Goal: Task Accomplishment & Management: Manage account settings

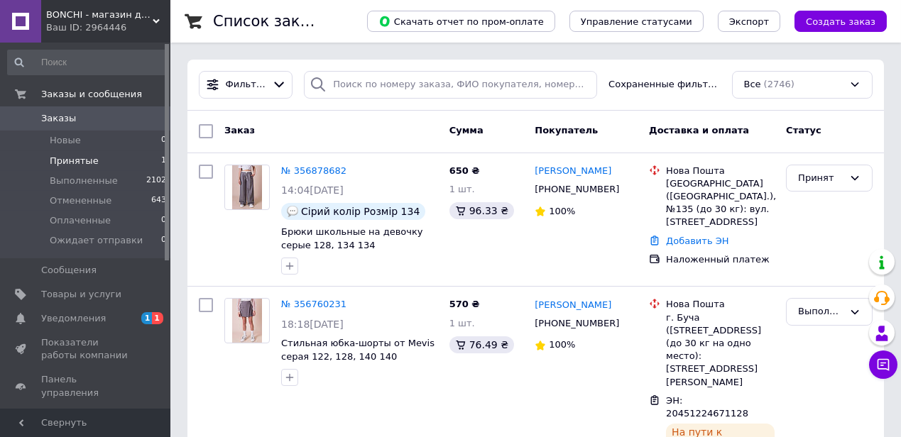
click at [148, 160] on li "Принятые 1" at bounding box center [87, 161] width 175 height 20
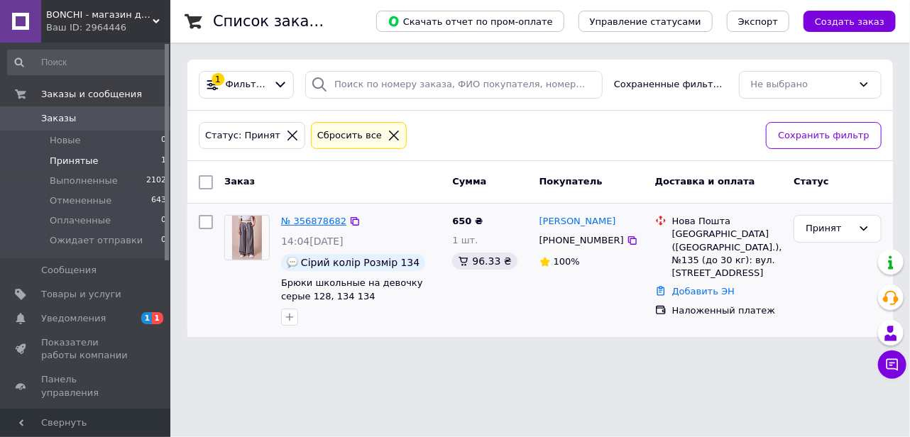
click at [324, 220] on link "№ 356878682" at bounding box center [313, 221] width 65 height 11
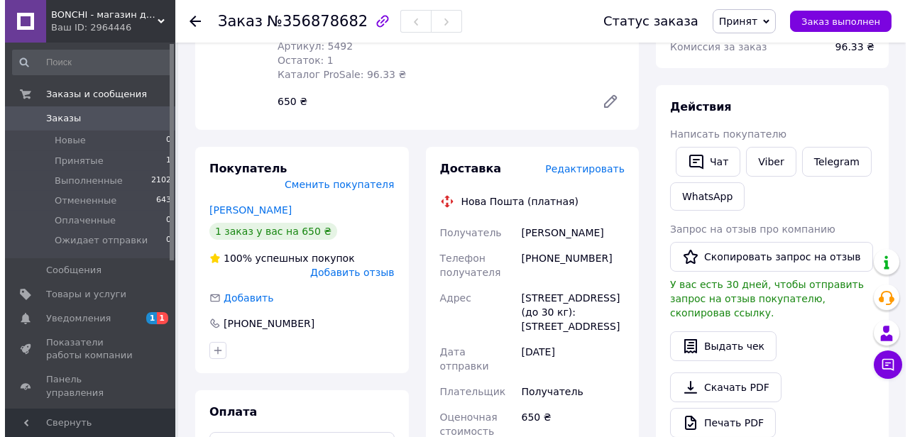
scroll to position [129, 0]
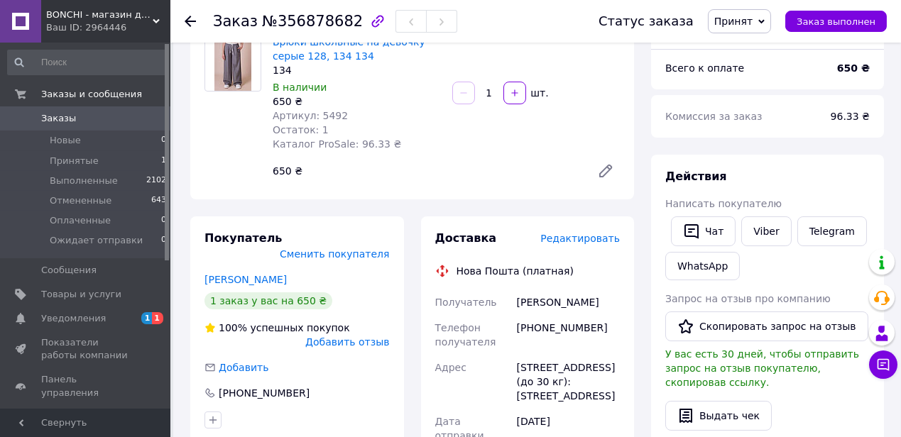
click at [607, 233] on span "Редактировать" at bounding box center [580, 238] width 80 height 11
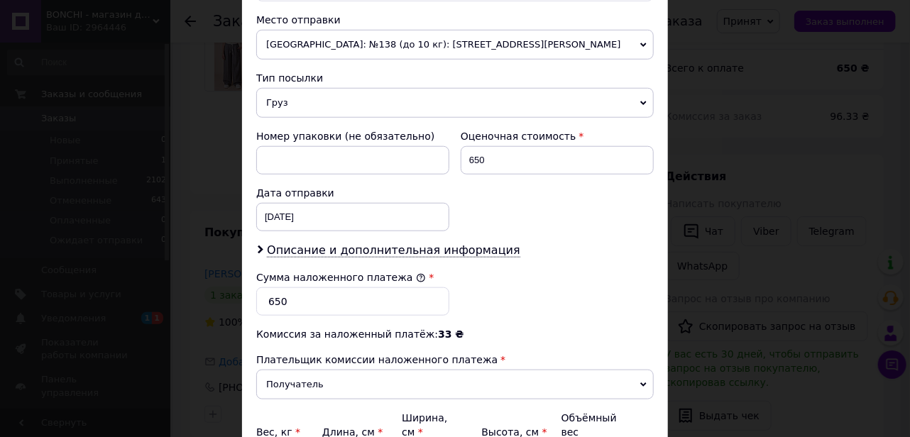
scroll to position [516, 0]
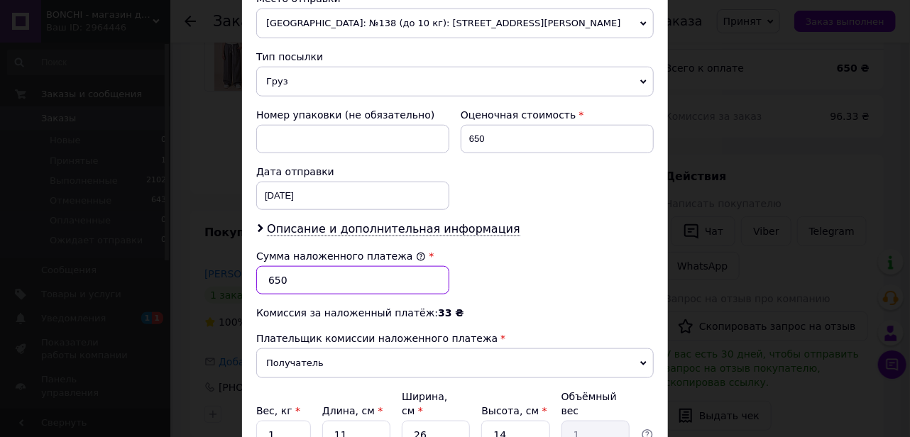
drag, startPoint x: 288, startPoint y: 275, endPoint x: 263, endPoint y: 278, distance: 25.1
click at [263, 278] on input "650" at bounding box center [352, 280] width 193 height 28
type input "500"
click at [274, 421] on input "1" at bounding box center [283, 435] width 55 height 28
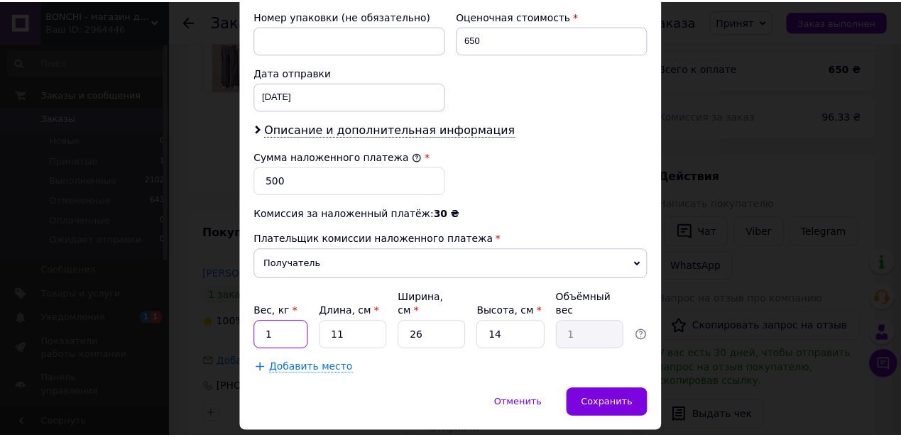
scroll to position [637, 0]
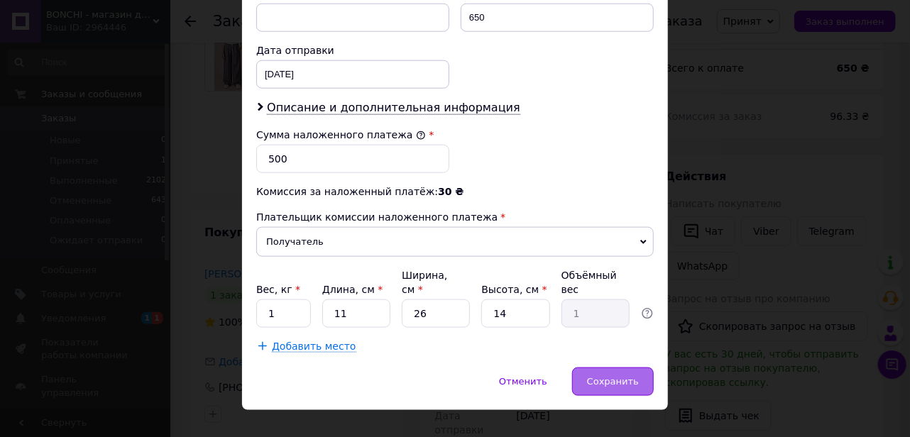
click at [623, 376] on span "Сохранить" at bounding box center [613, 381] width 52 height 11
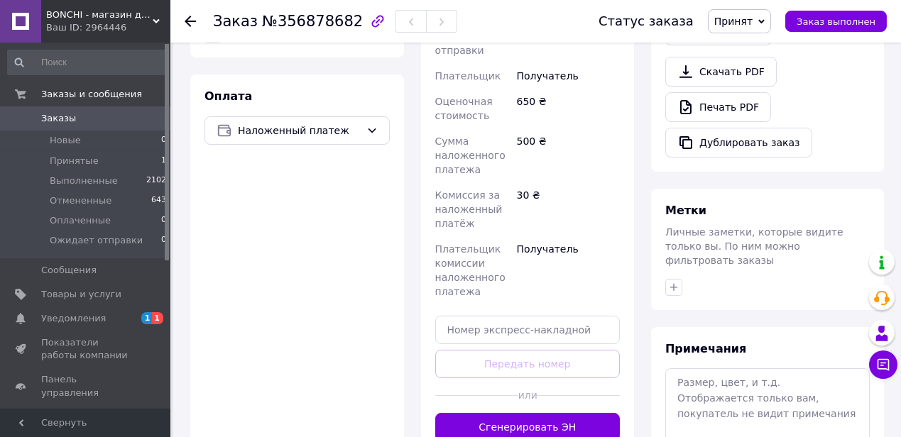
scroll to position [516, 0]
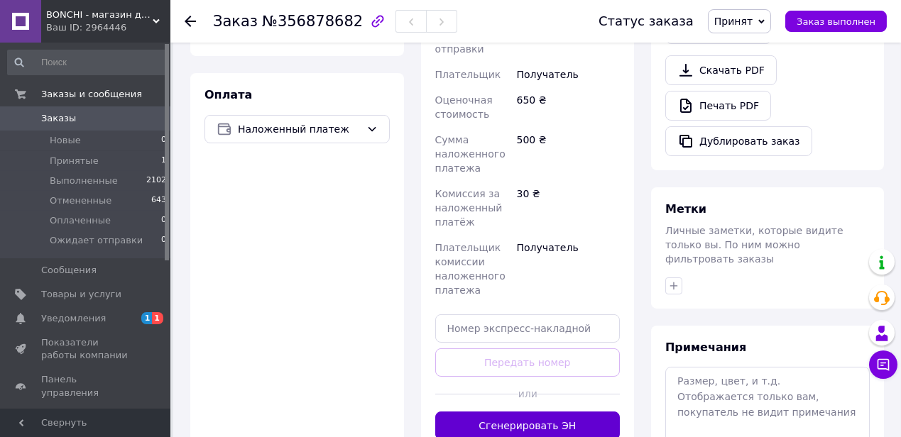
click at [519, 412] on button "Сгенерировать ЭН" at bounding box center [527, 426] width 185 height 28
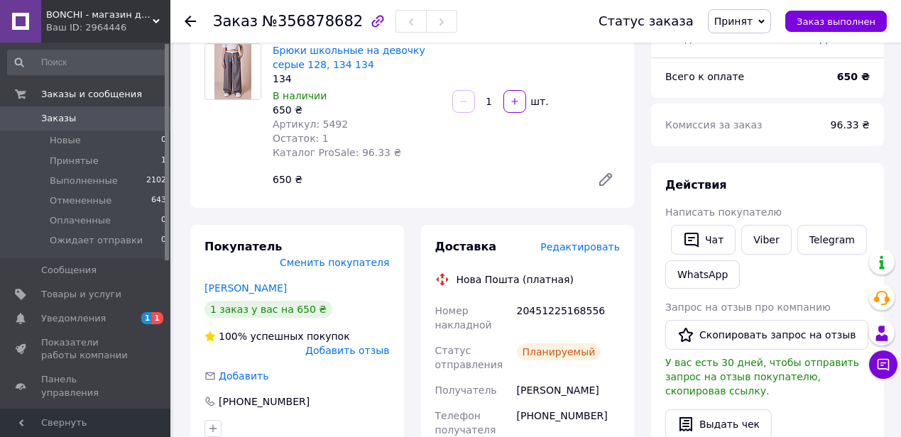
scroll to position [142, 0]
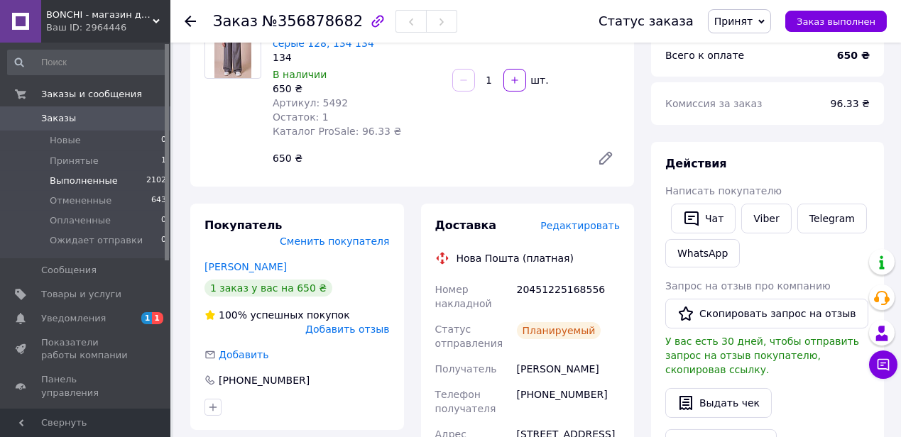
click at [148, 179] on span "2102" at bounding box center [156, 181] width 20 height 13
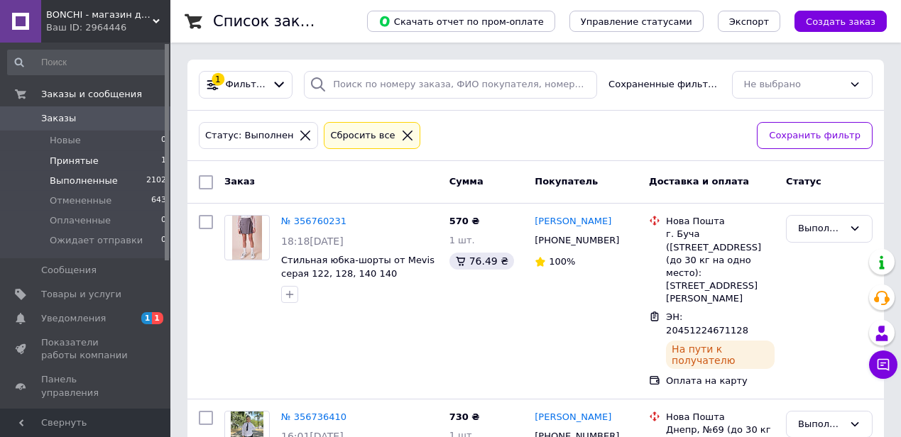
click at [139, 157] on li "Принятые 1" at bounding box center [87, 161] width 175 height 20
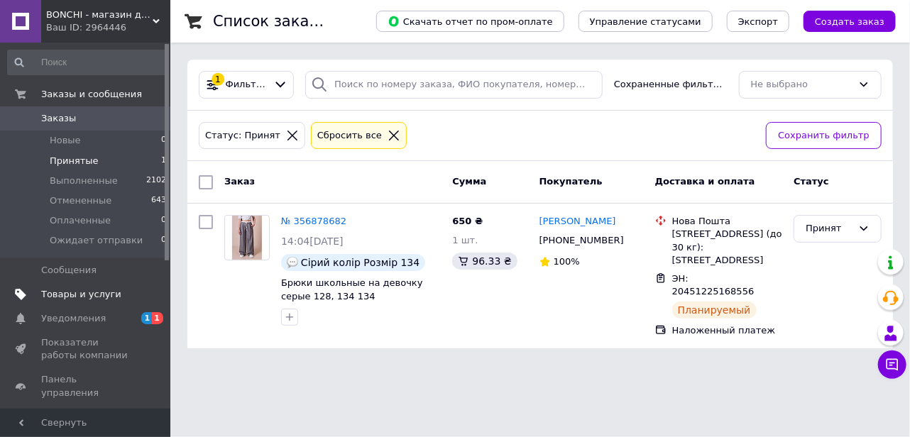
click at [77, 294] on span "Товары и услуги" at bounding box center [81, 294] width 80 height 13
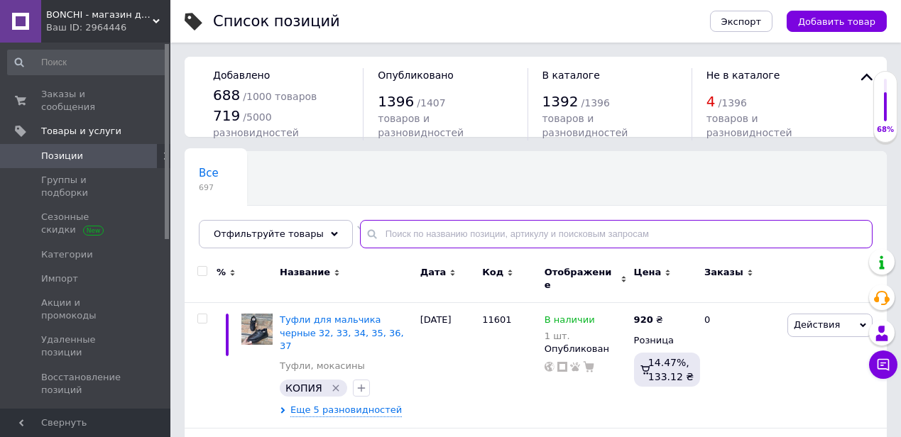
click at [388, 239] on input "text" at bounding box center [616, 234] width 513 height 28
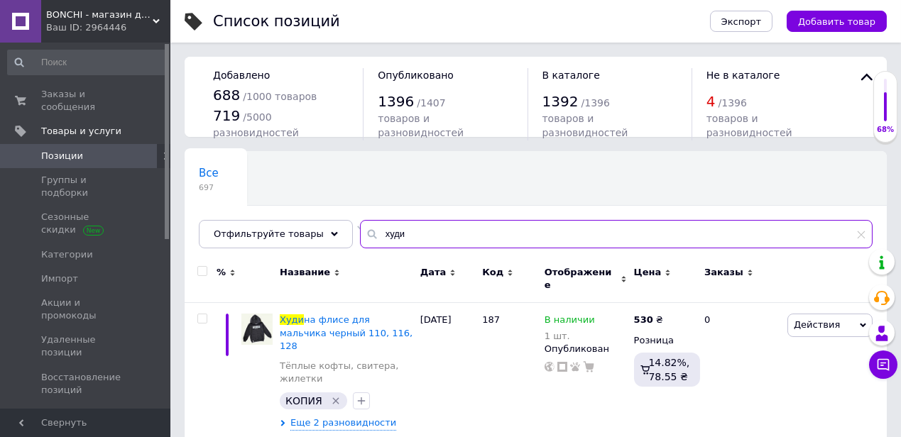
drag, startPoint x: 396, startPoint y: 225, endPoint x: 359, endPoint y: 226, distance: 36.9
click at [360, 226] on div "худи" at bounding box center [616, 234] width 513 height 28
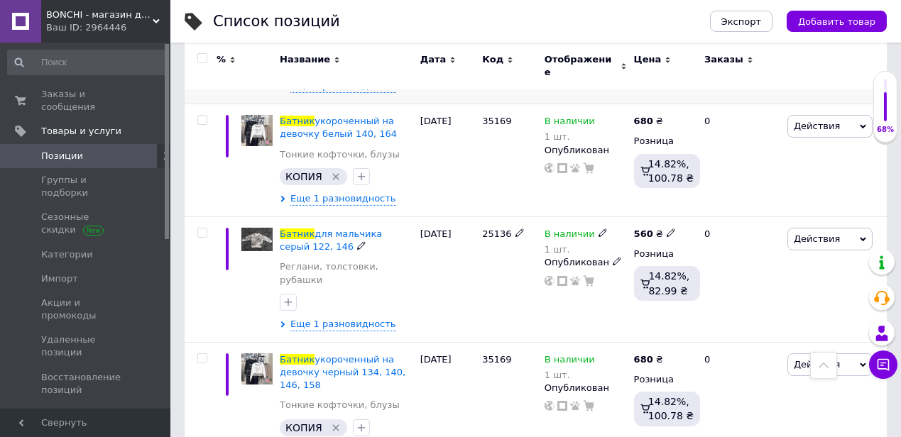
scroll to position [581, 0]
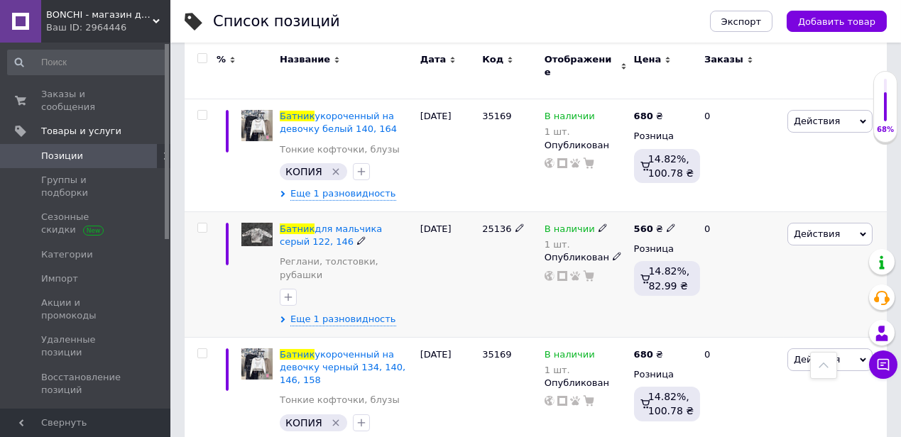
type input "батник"
click at [862, 231] on icon at bounding box center [863, 234] width 6 height 6
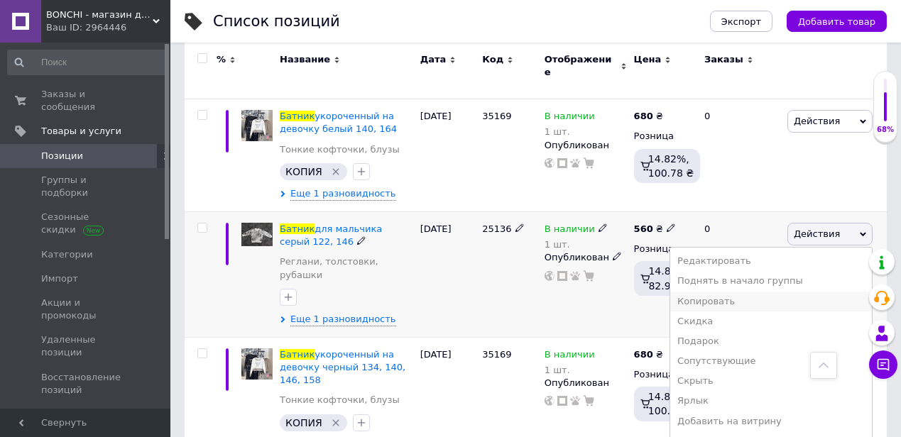
click at [752, 292] on li "Копировать" at bounding box center [771, 302] width 202 height 20
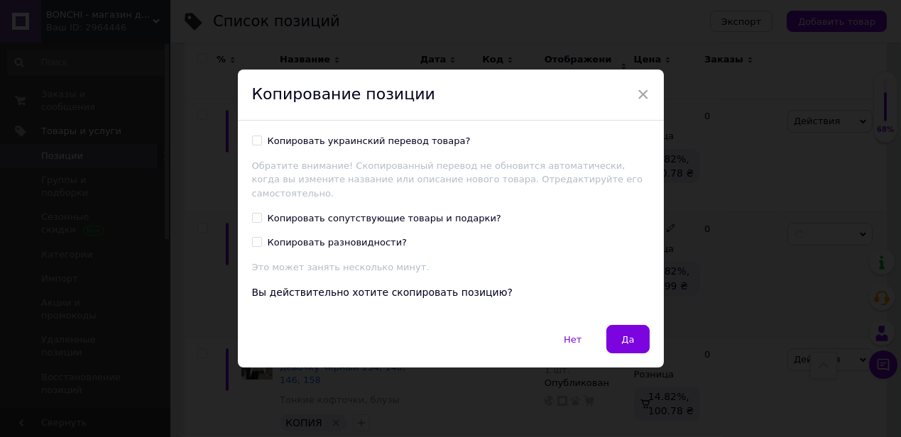
scroll to position [523, 0]
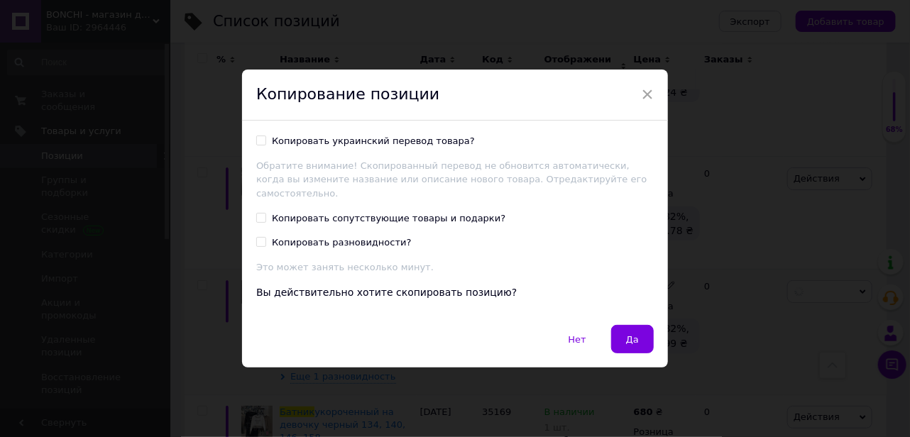
click at [261, 145] on input "Копировать украинский перевод товара?" at bounding box center [260, 140] width 9 height 9
checkbox input "true"
click at [260, 213] on input "Копировать сопутствующие товары и подарки?" at bounding box center [260, 217] width 9 height 9
checkbox input "true"
click at [640, 333] on button "Да" at bounding box center [632, 339] width 43 height 28
